Goal: Task Accomplishment & Management: Use online tool/utility

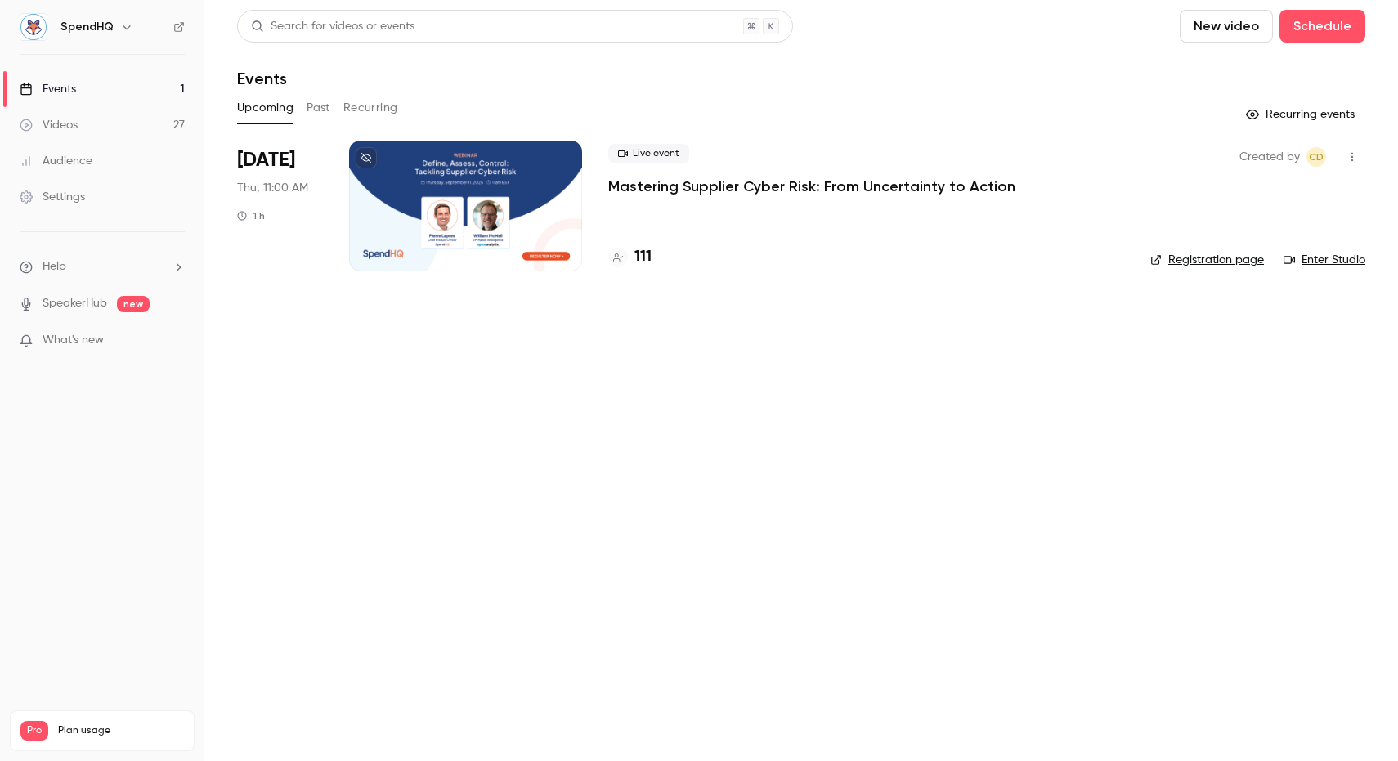
click at [665, 188] on p "Mastering Supplier Cyber Risk: From Uncertainty to Action" at bounding box center [811, 187] width 407 height 20
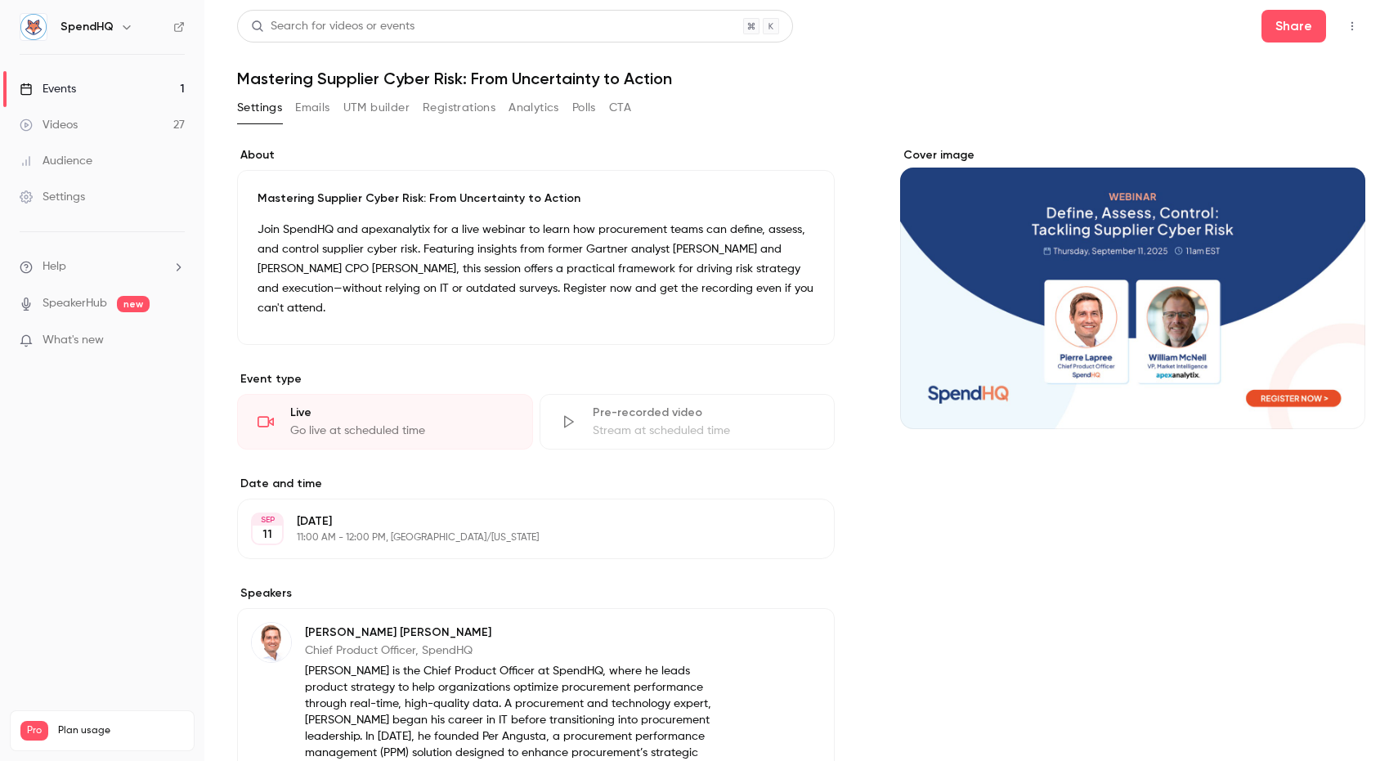
click at [381, 106] on button "UTM builder" at bounding box center [376, 108] width 66 height 26
